Goal: Use online tool/utility: Use online tool/utility

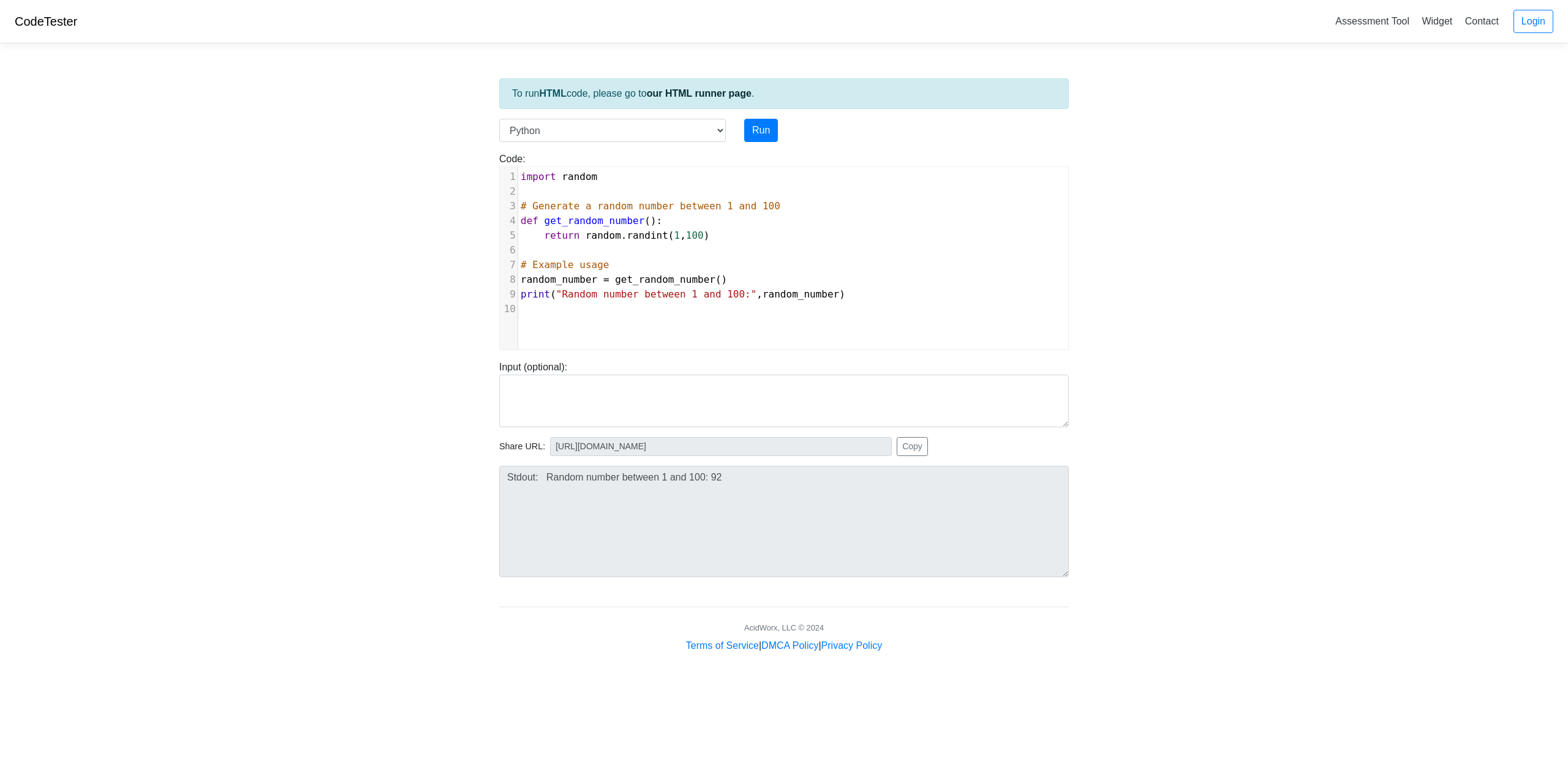
scroll to position [1, 0]
click at [717, 133] on select "C C++ Go Java Javascript Python Ruby" at bounding box center [613, 130] width 227 height 23
click at [684, 93] on link "our HTML runner page" at bounding box center [699, 93] width 105 height 10
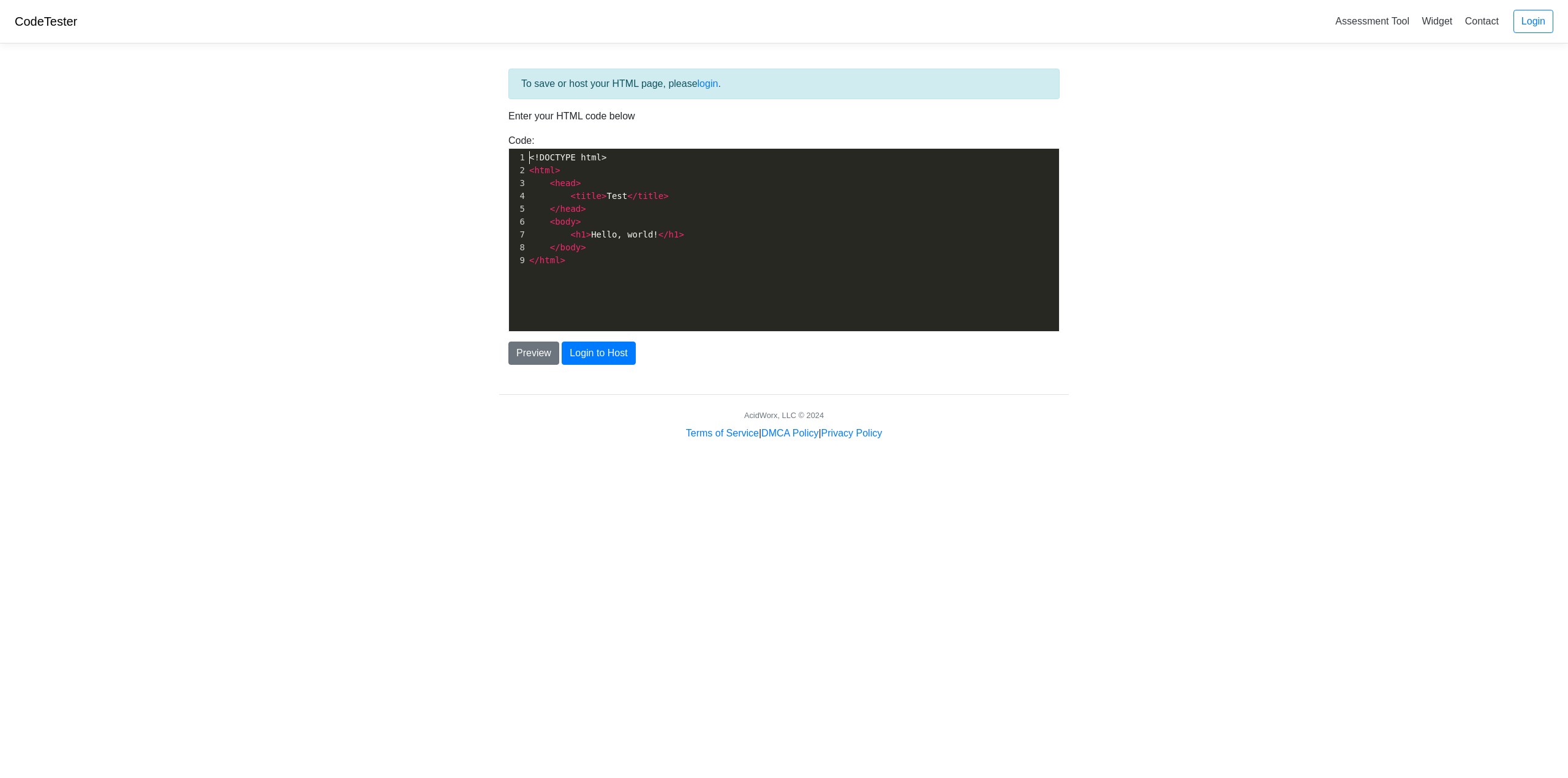
scroll to position [4, 0]
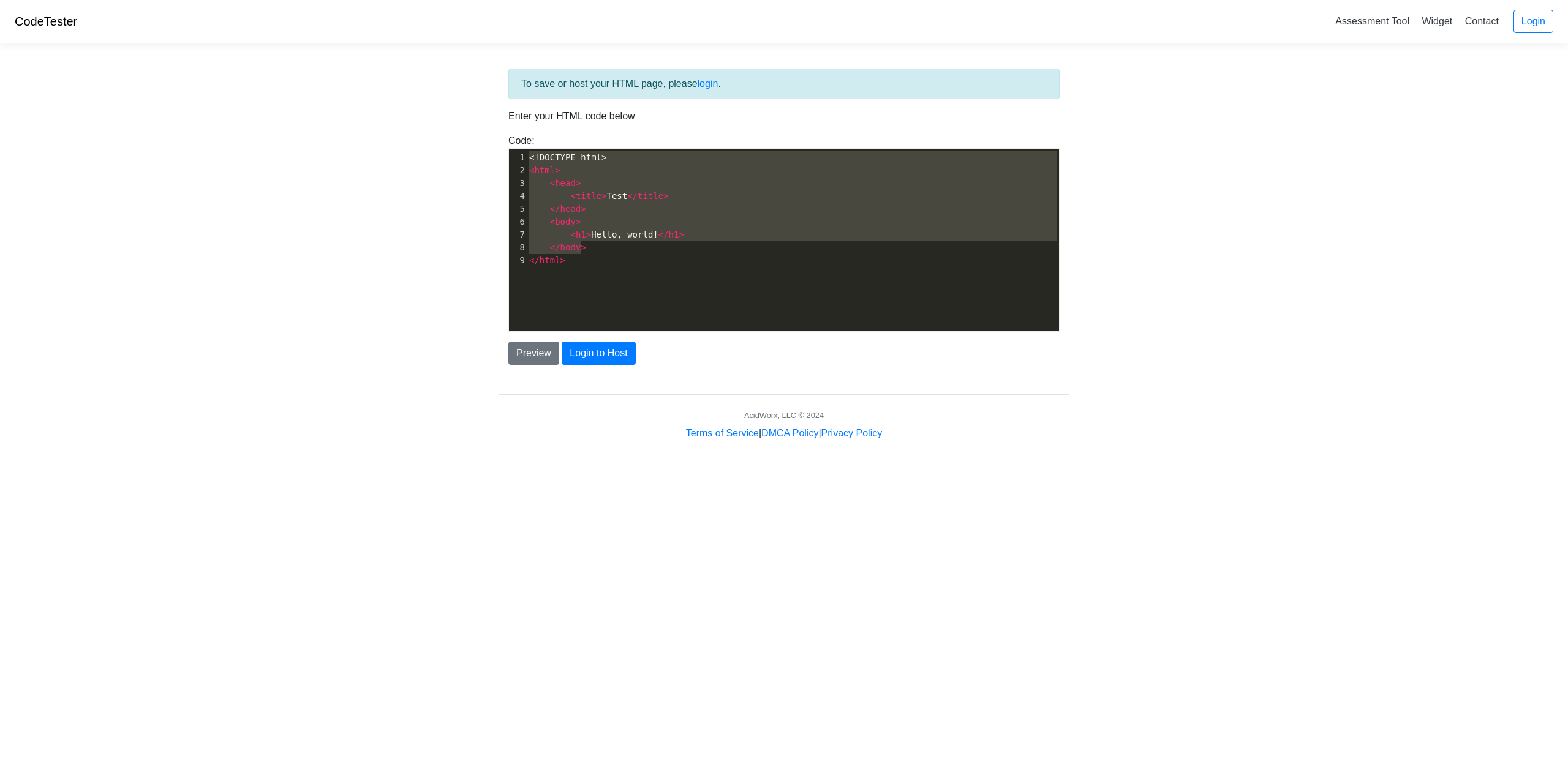
type textarea "<!DOCTYPE html> <html> <head> <title>Test</title> </head> <body> <h1>Hello, wor…"
drag, startPoint x: 528, startPoint y: 156, endPoint x: 690, endPoint y: 289, distance: 209.6
click at [690, 289] on div "x 1 <!DOCTYPE html> 2 < html > 3 < head > 4 < title > Test </ title > 5 </ head…" at bounding box center [793, 250] width 568 height 201
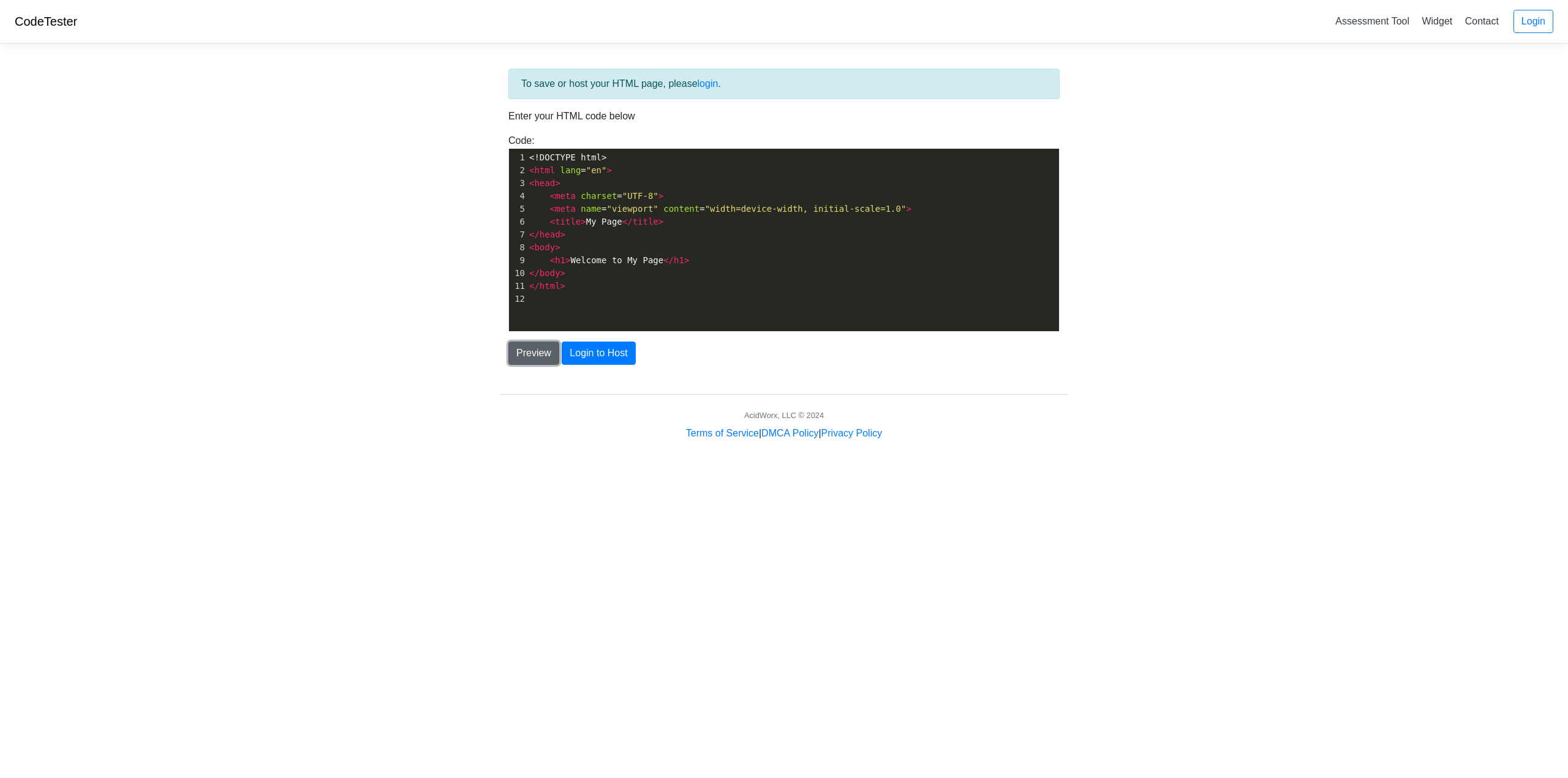
click at [537, 352] on button "Preview" at bounding box center [534, 353] width 51 height 23
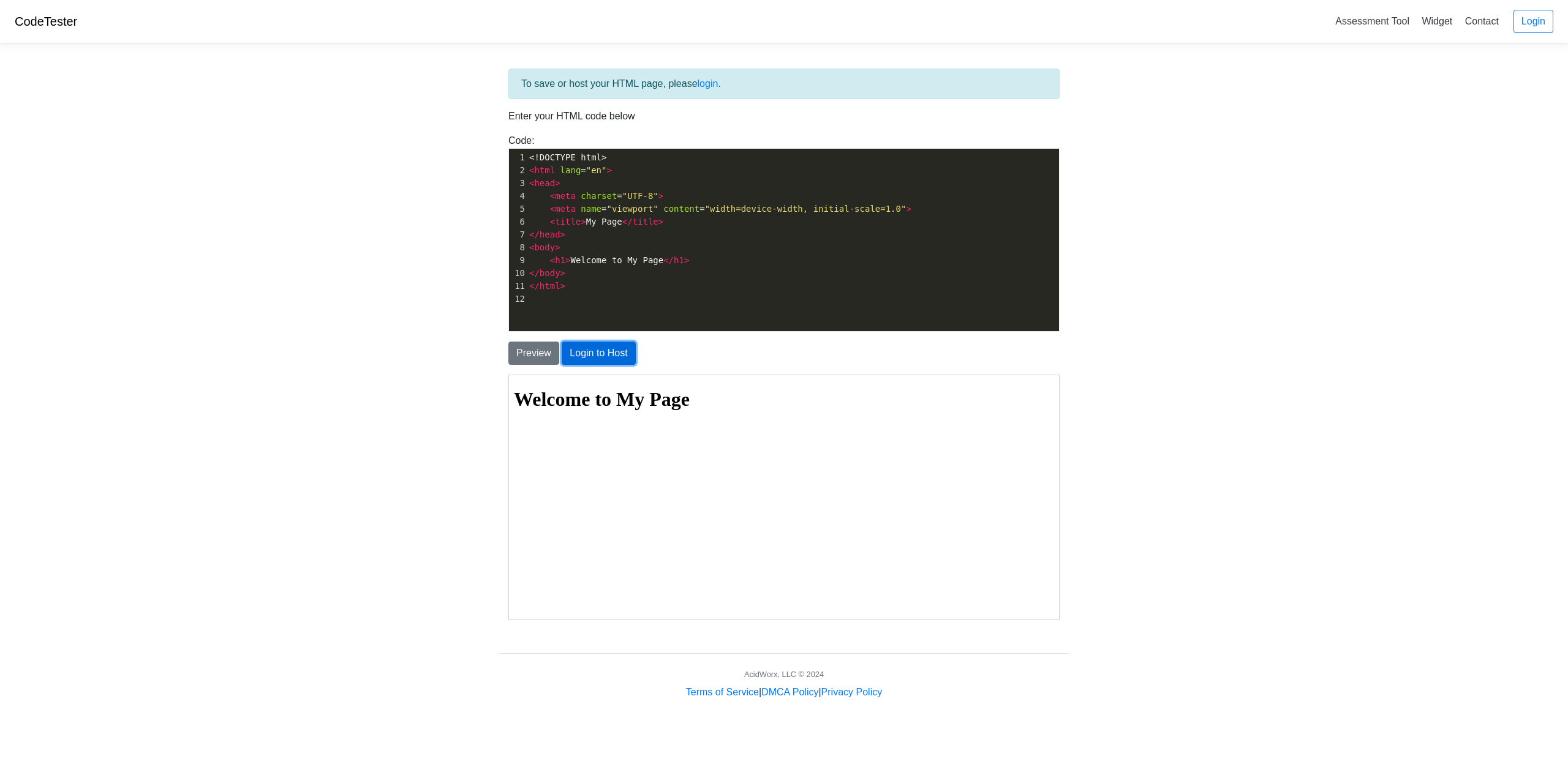
click at [597, 353] on button "Login to Host" at bounding box center [598, 353] width 73 height 23
